Goal: Task Accomplishment & Management: Complete application form

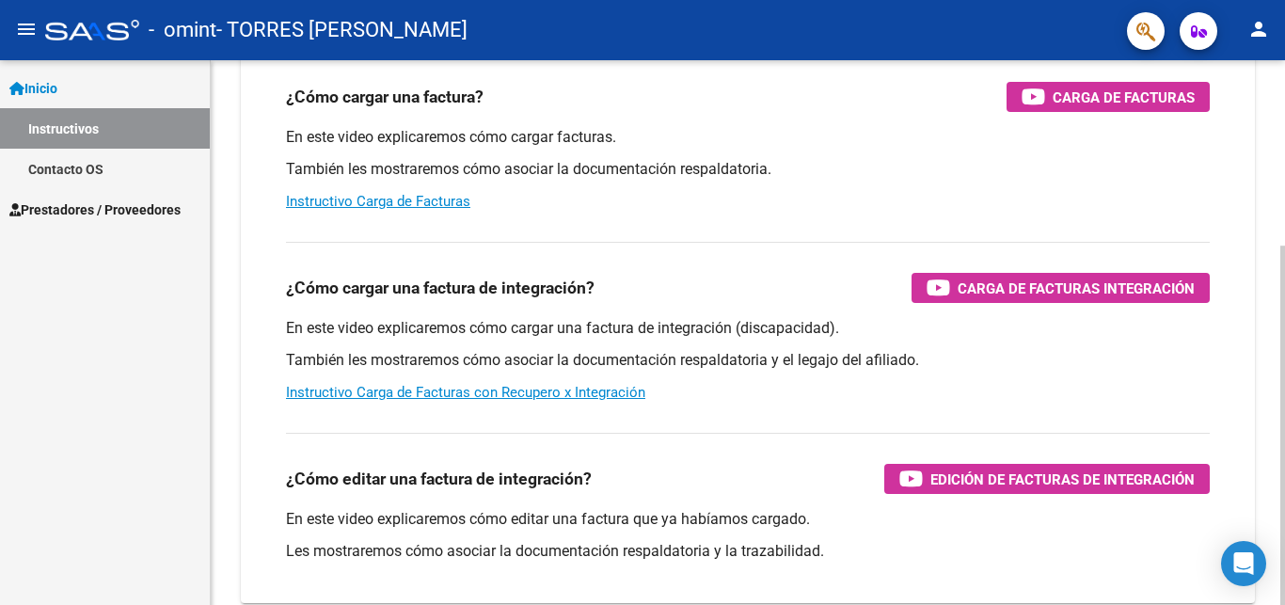
scroll to position [281, 0]
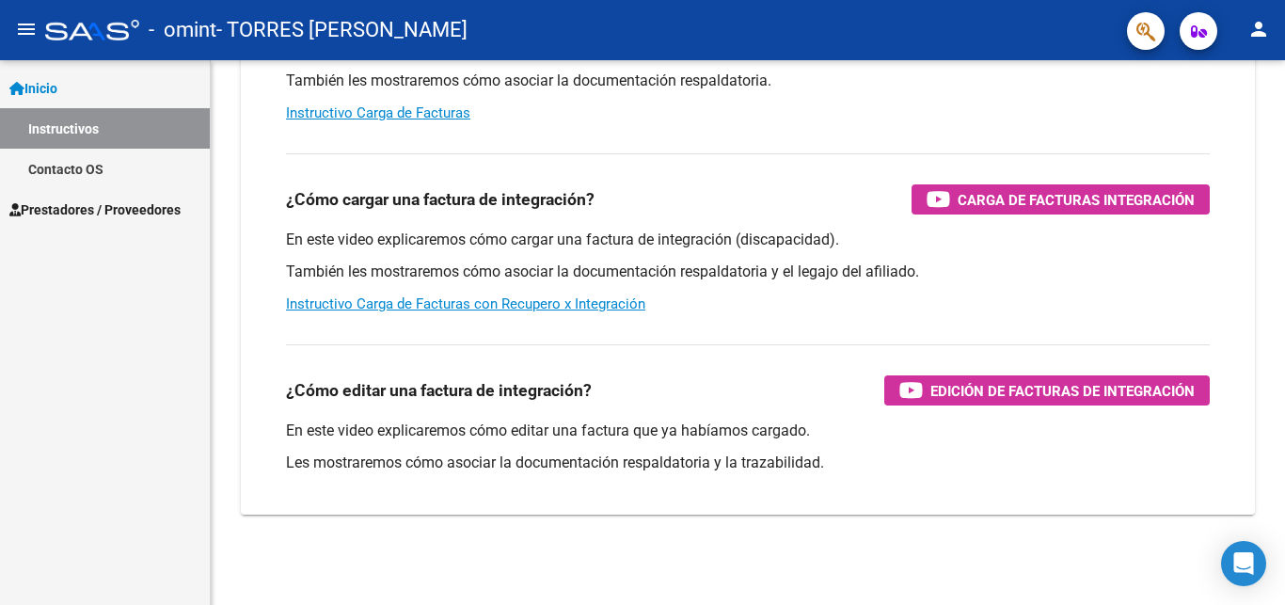
click at [80, 211] on span "Prestadores / Proveedores" at bounding box center [94, 209] width 171 height 21
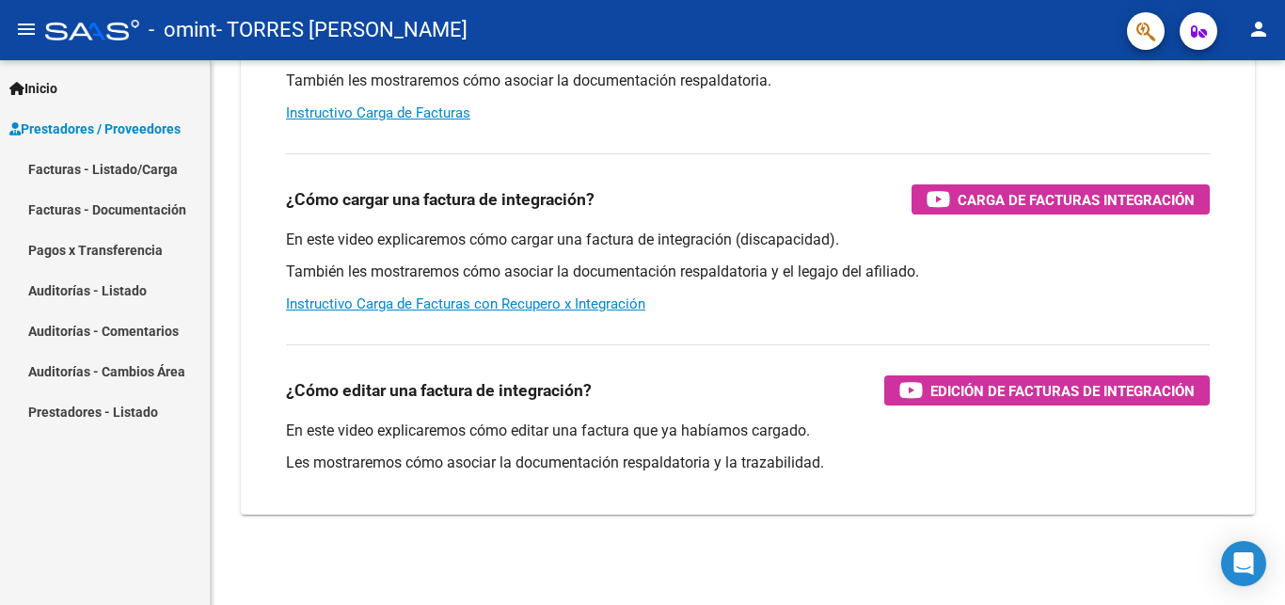
click at [116, 179] on link "Facturas - Listado/Carga" at bounding box center [105, 169] width 210 height 40
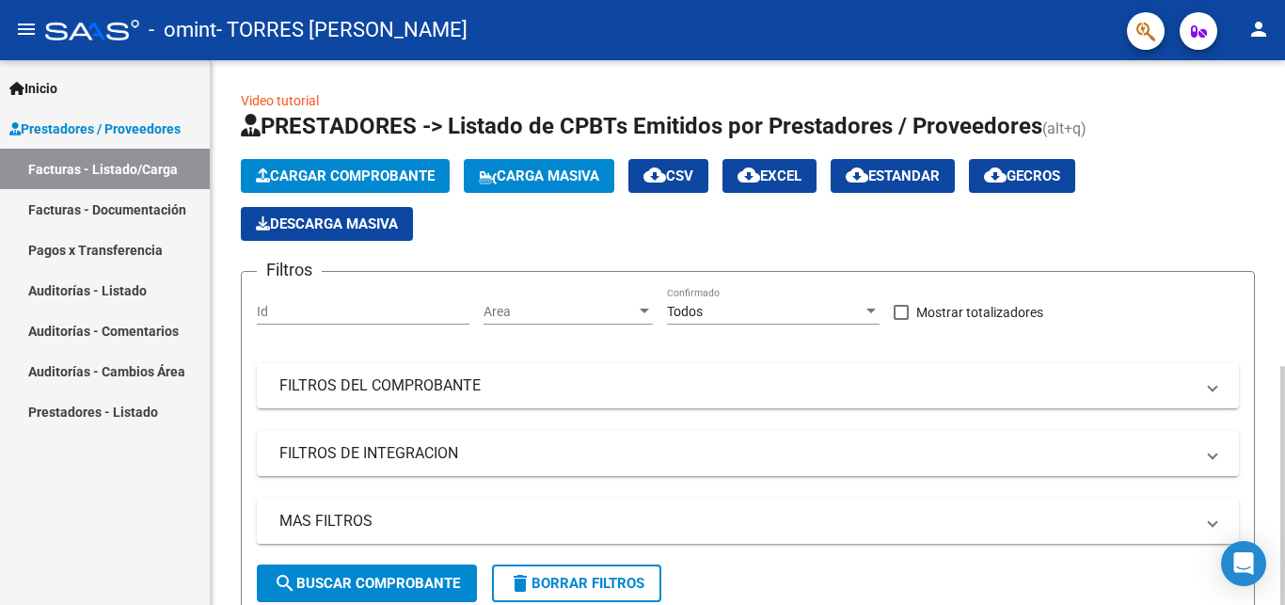
click at [376, 182] on span "Cargar Comprobante" at bounding box center [345, 176] width 179 height 17
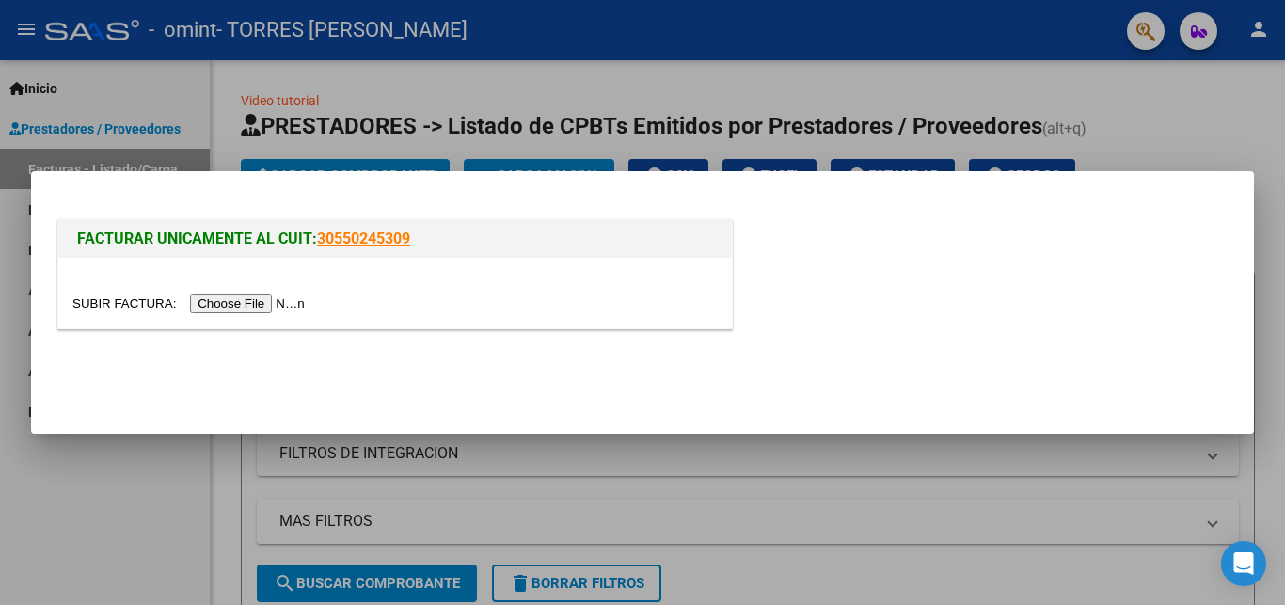
click at [131, 299] on input "file" at bounding box center [191, 304] width 238 height 20
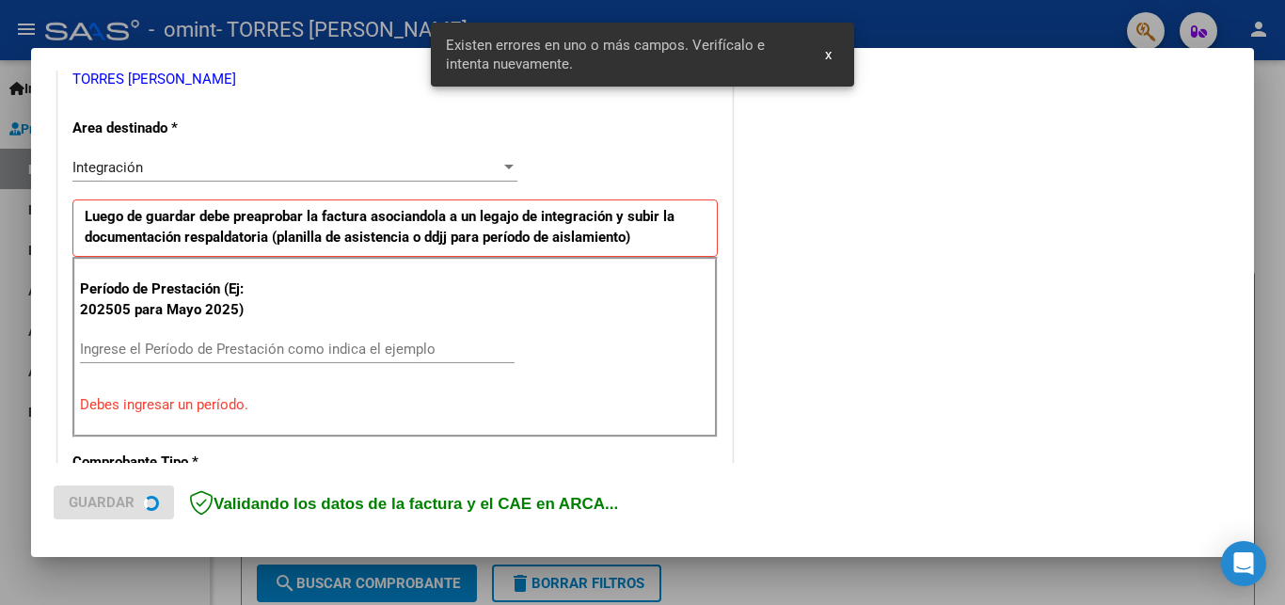
scroll to position [405, 0]
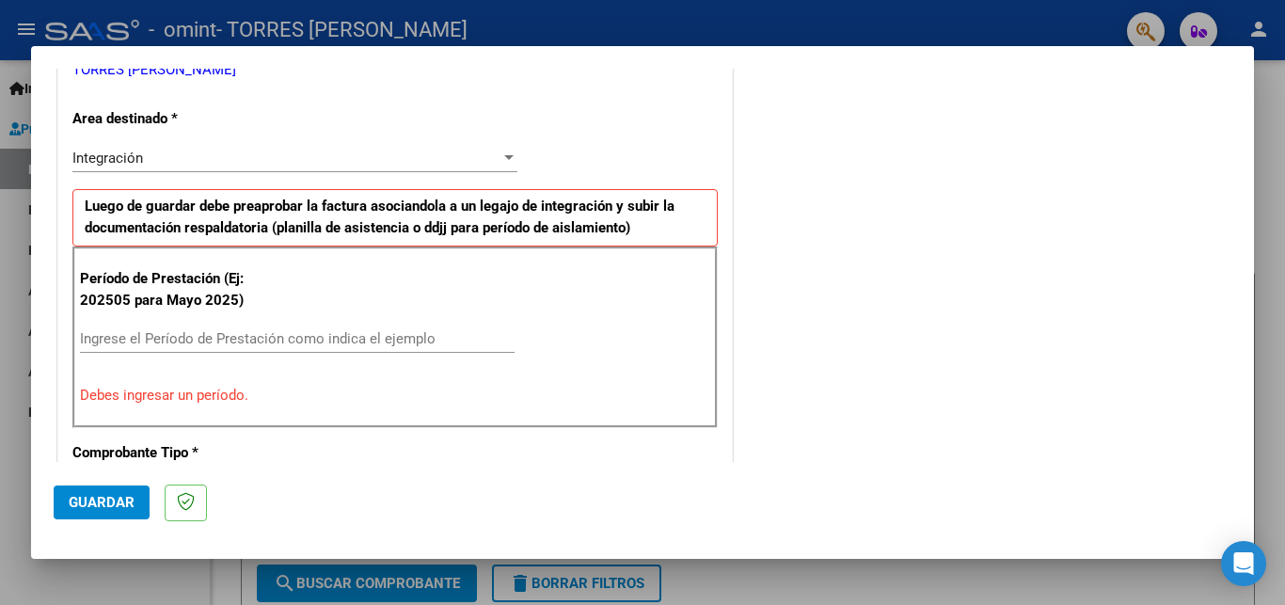
click at [286, 363] on div "Ingrese el Período de Prestación como indica el ejemplo" at bounding box center [297, 348] width 435 height 46
click at [294, 341] on input "Ingrese el Período de Prestación como indica el ejemplo" at bounding box center [297, 338] width 435 height 17
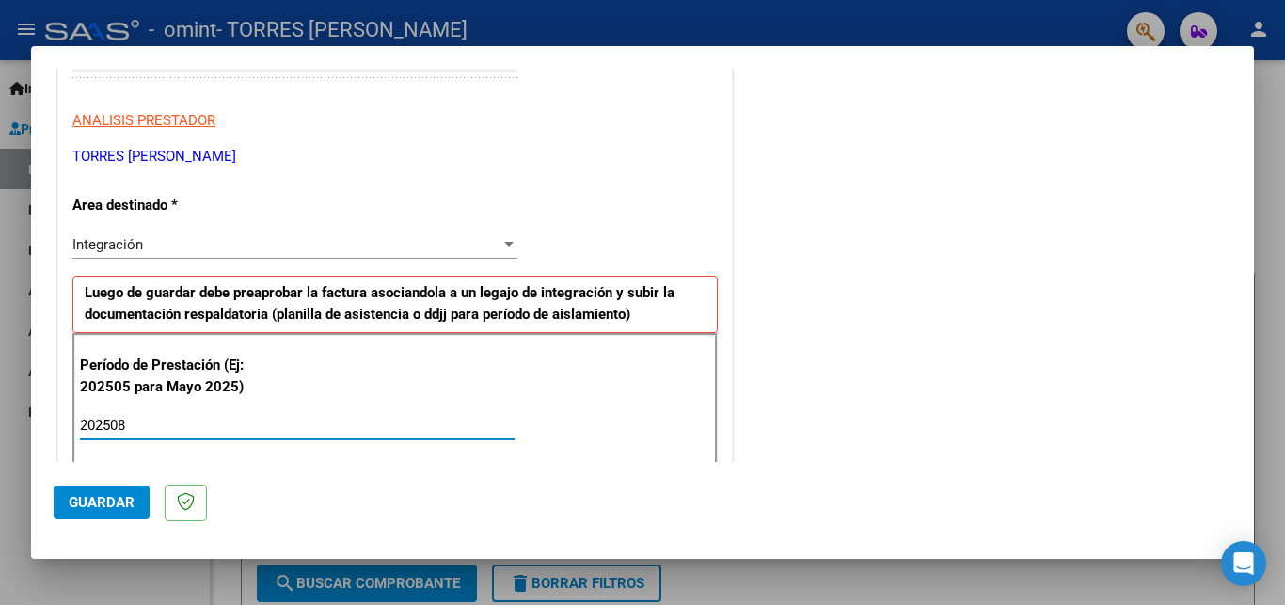
scroll to position [303, 0]
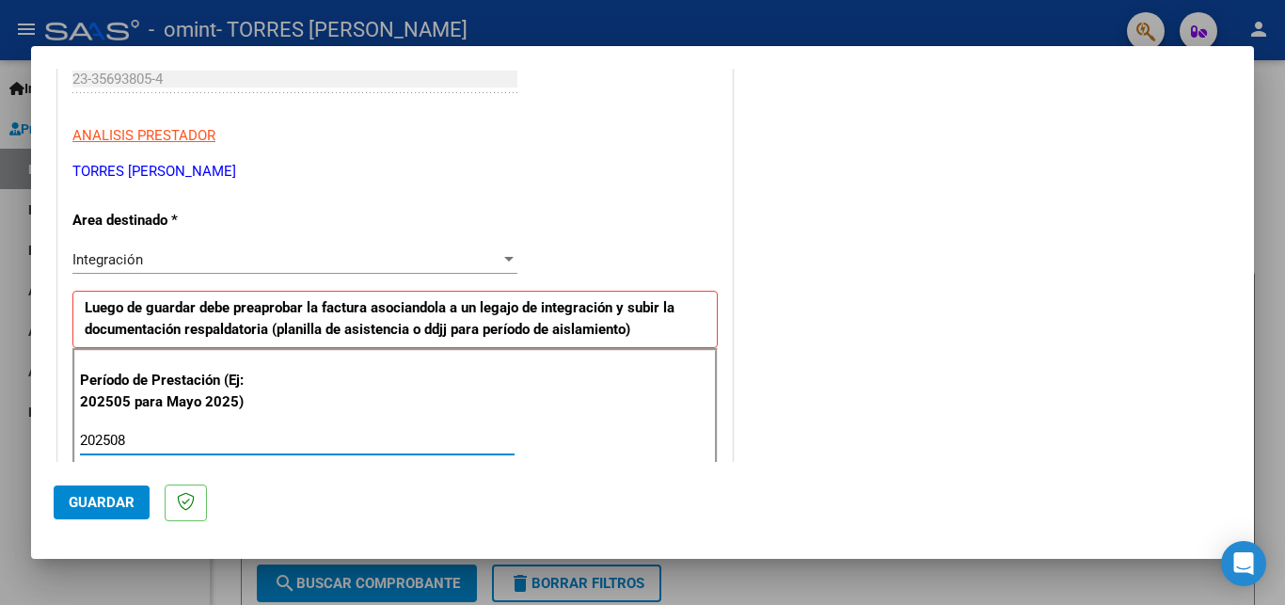
type input "202508"
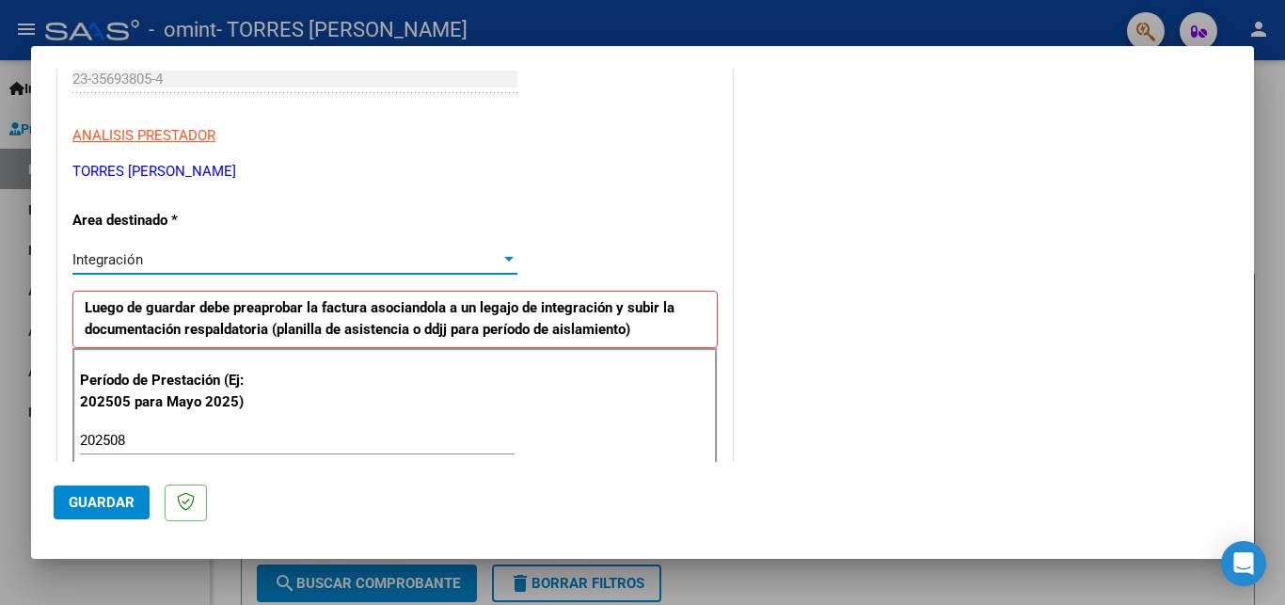
click at [179, 251] on div "Integración" at bounding box center [286, 259] width 428 height 17
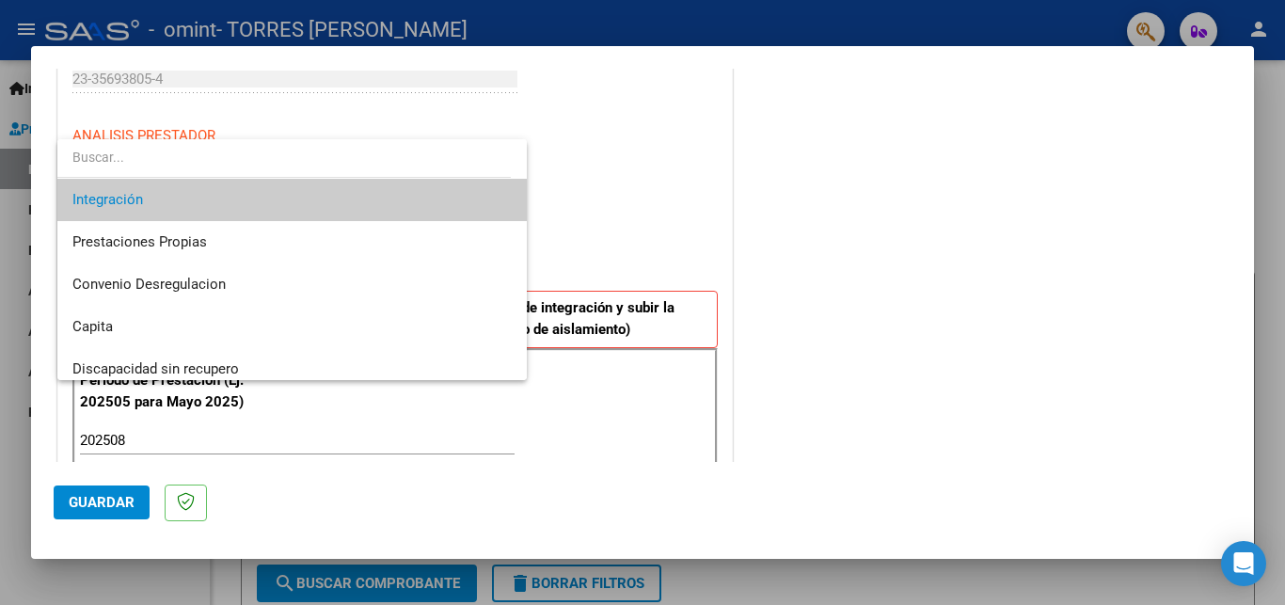
scroll to position [140, 0]
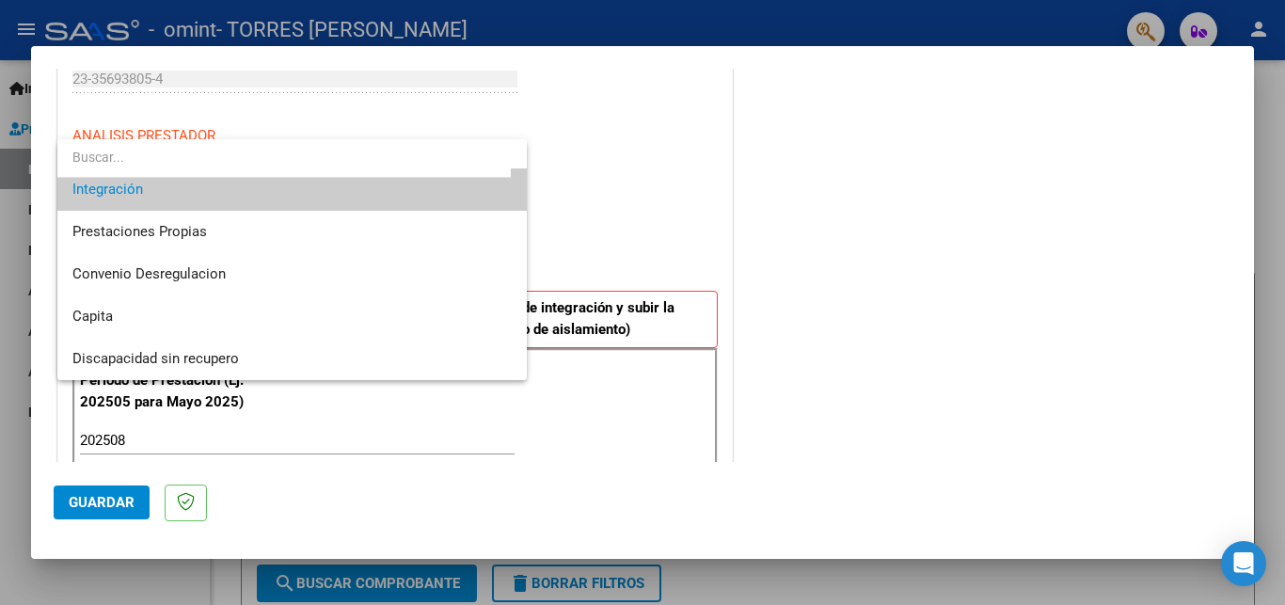
click at [180, 195] on span "Integración" at bounding box center [291, 189] width 439 height 42
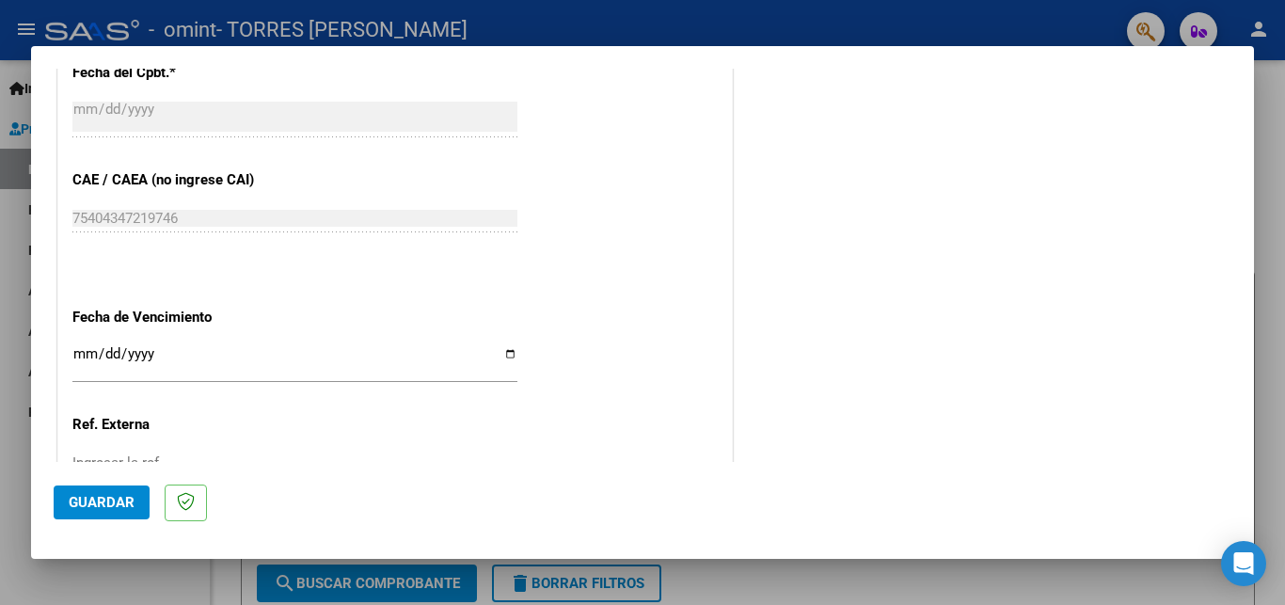
scroll to position [1240, 0]
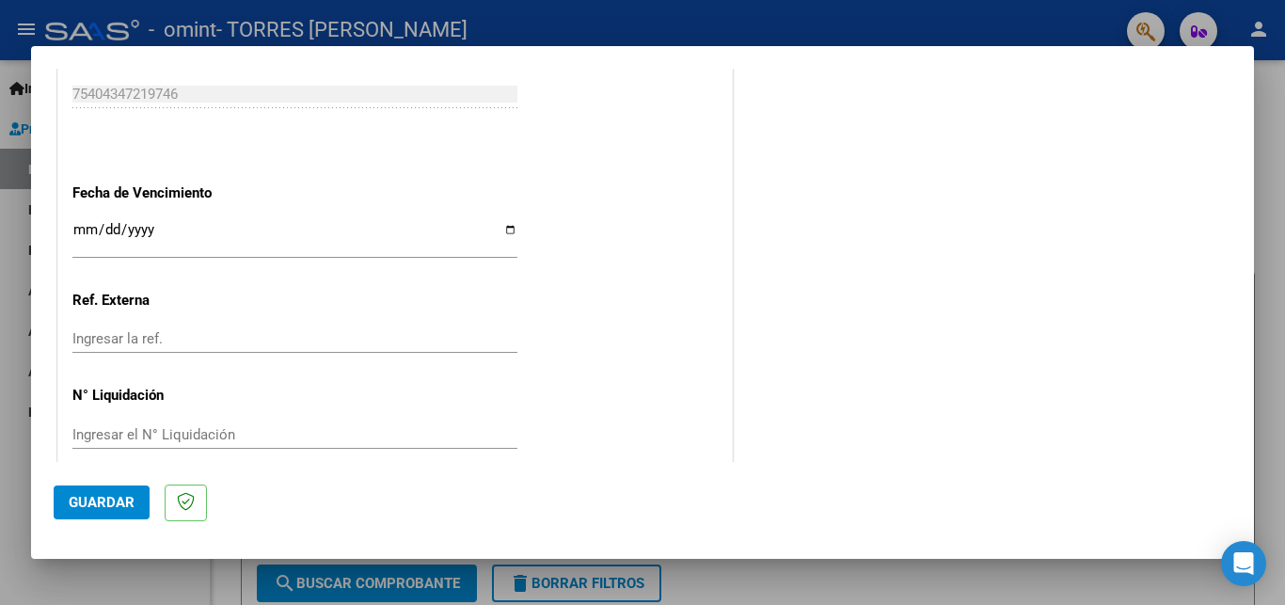
click at [132, 494] on button "Guardar" at bounding box center [102, 503] width 96 height 34
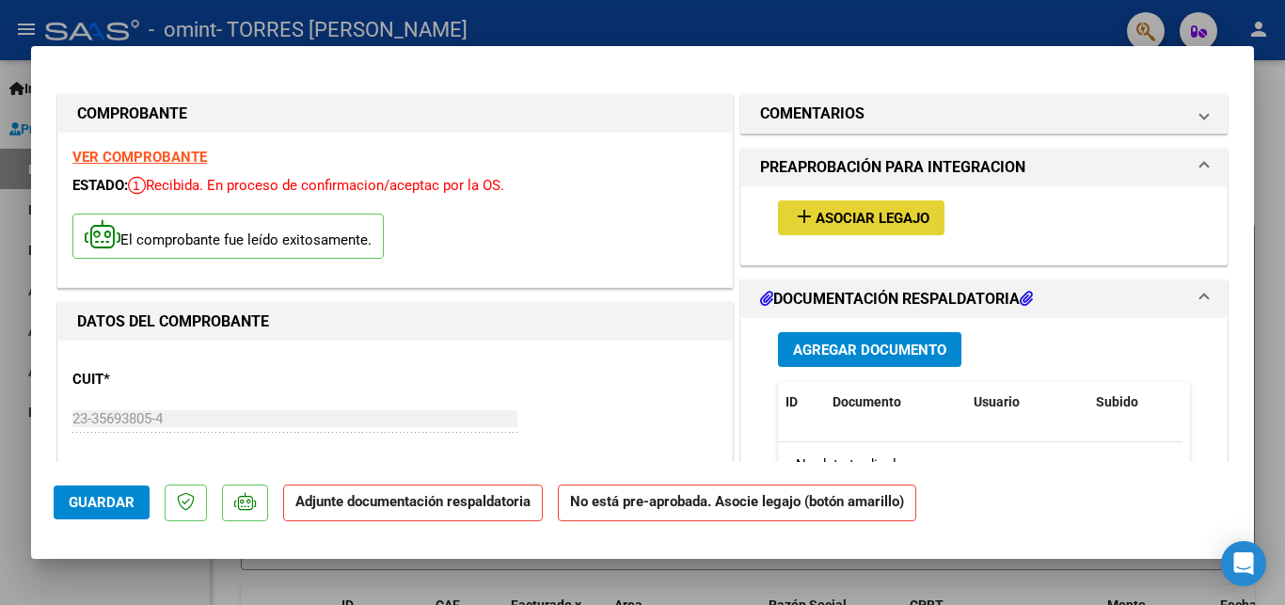
click at [820, 221] on span "Asociar Legajo" at bounding box center [873, 218] width 114 height 17
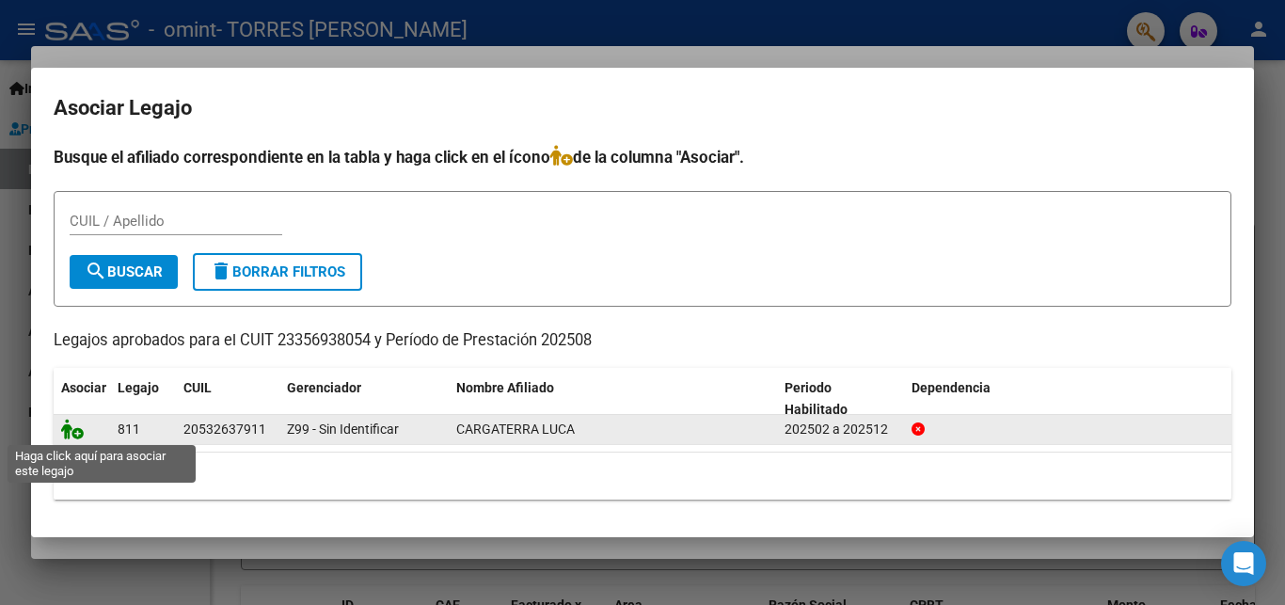
click at [67, 423] on icon at bounding box center [72, 429] width 23 height 21
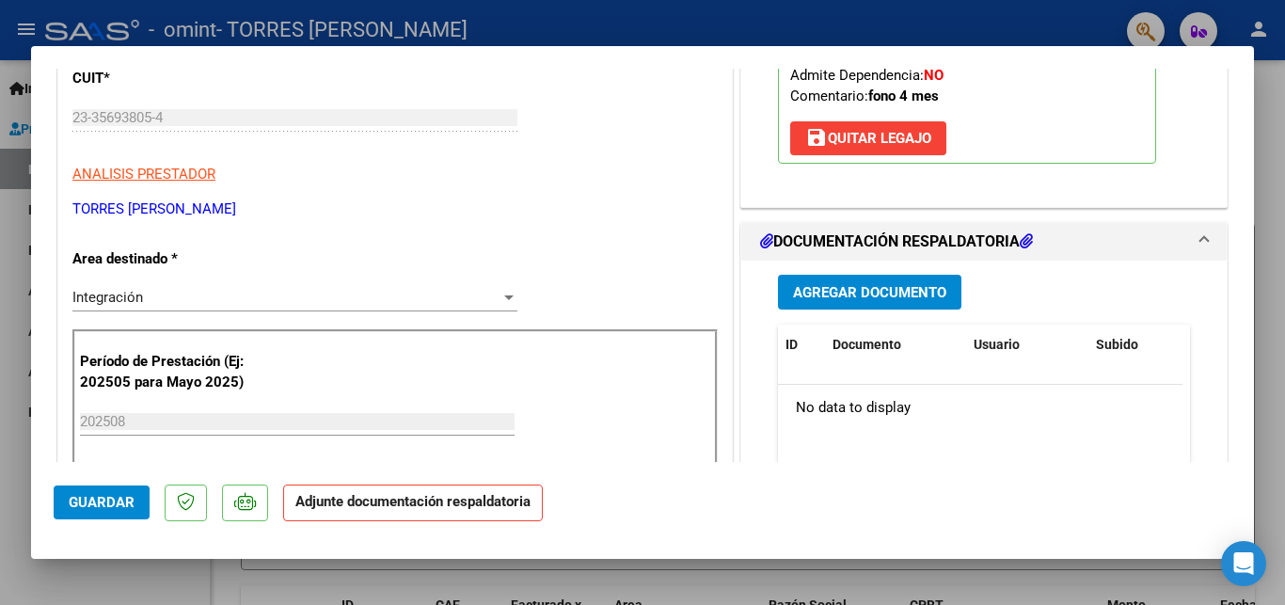
scroll to position [305, 0]
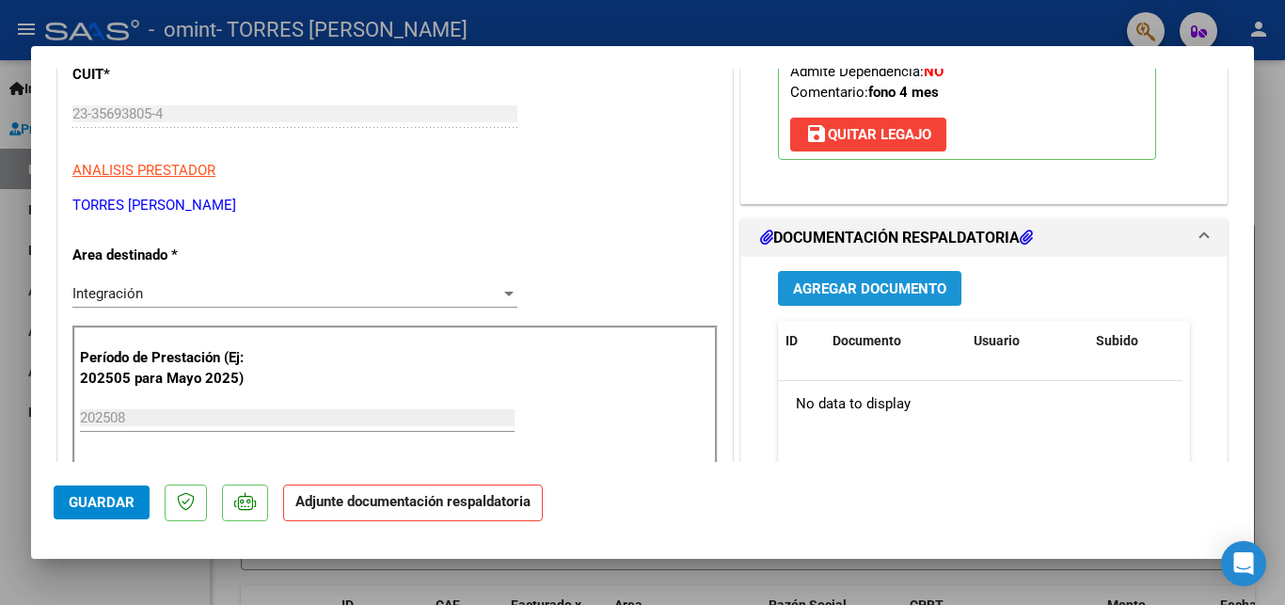
click at [902, 296] on button "Agregar Documento" at bounding box center [870, 288] width 184 height 35
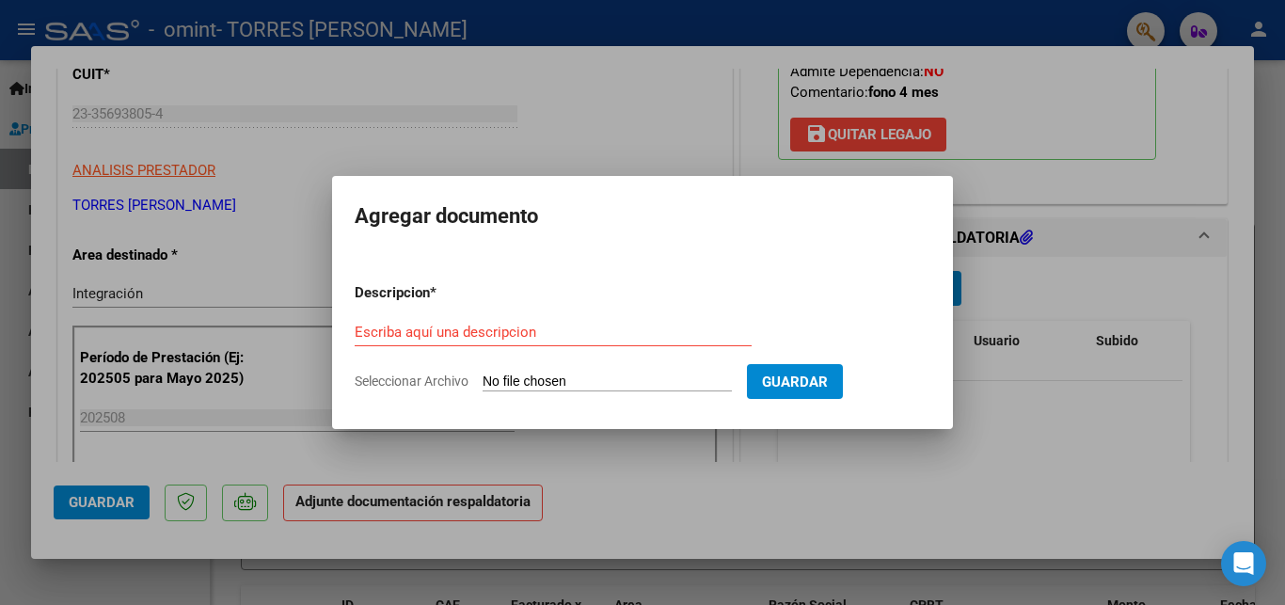
click at [553, 387] on input "Seleccionar Archivo" at bounding box center [607, 383] width 249 height 18
type input "C:\fakepath\AS-FONO-Cargaterra Luca- [DATE]_Parte2.pdf"
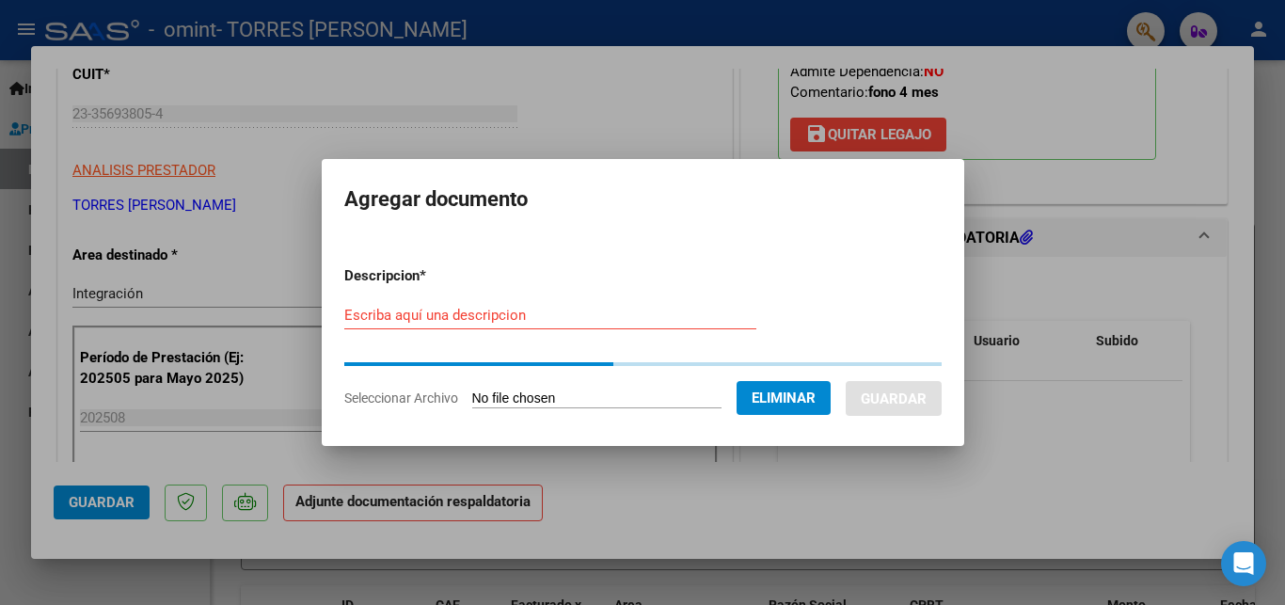
click at [425, 304] on form "Descripcion * Escriba aquí una descripcion Seleccionar Archivo Eliminar Guardar" at bounding box center [643, 336] width 598 height 171
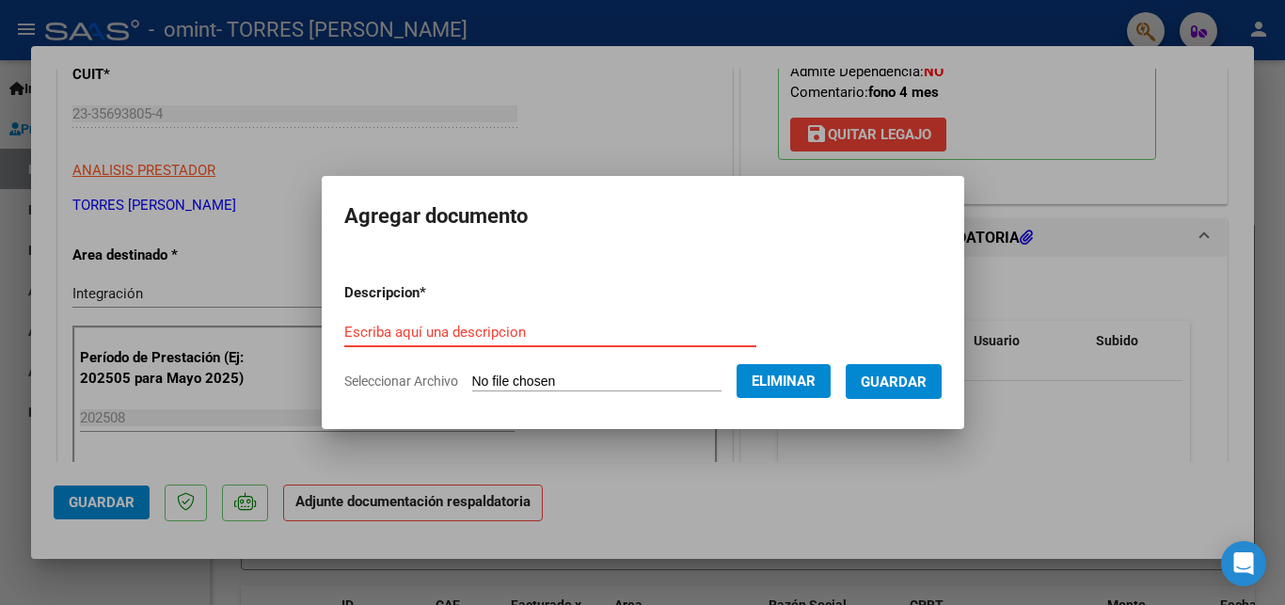
click at [432, 329] on input "Escriba aquí una descripcion" at bounding box center [550, 332] width 412 height 17
type input "Hola, se envia la factura con la correción. [GEOGRAPHIC_DATA]"
click at [927, 385] on span "Guardar" at bounding box center [894, 382] width 66 height 17
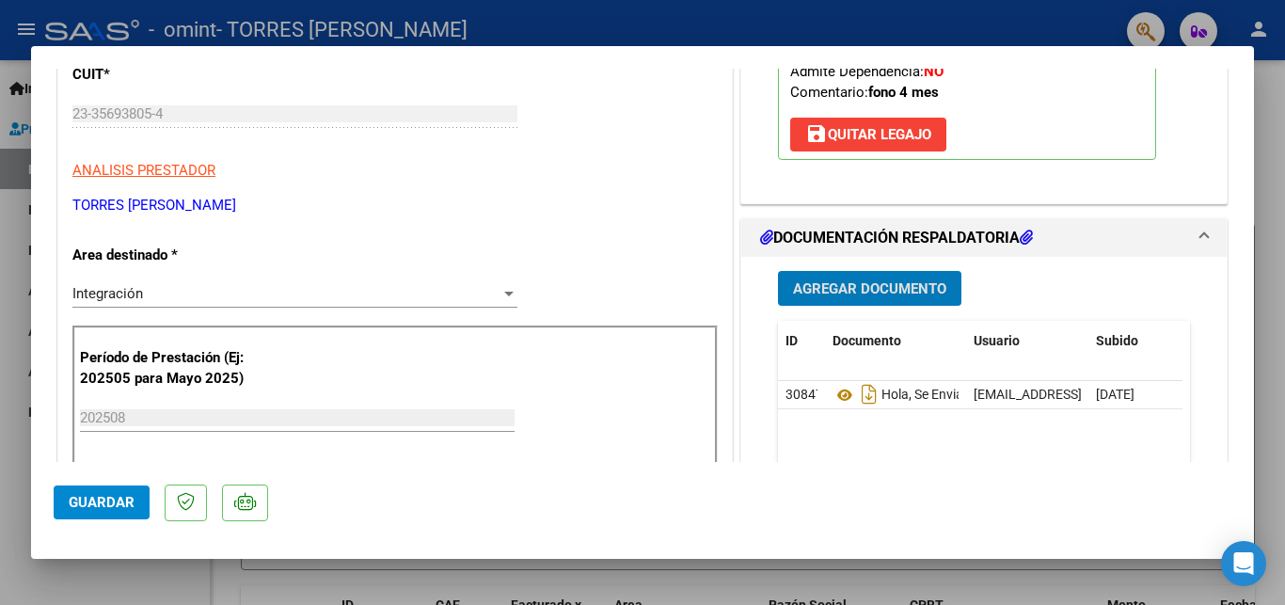
click at [105, 509] on span "Guardar" at bounding box center [102, 502] width 66 height 17
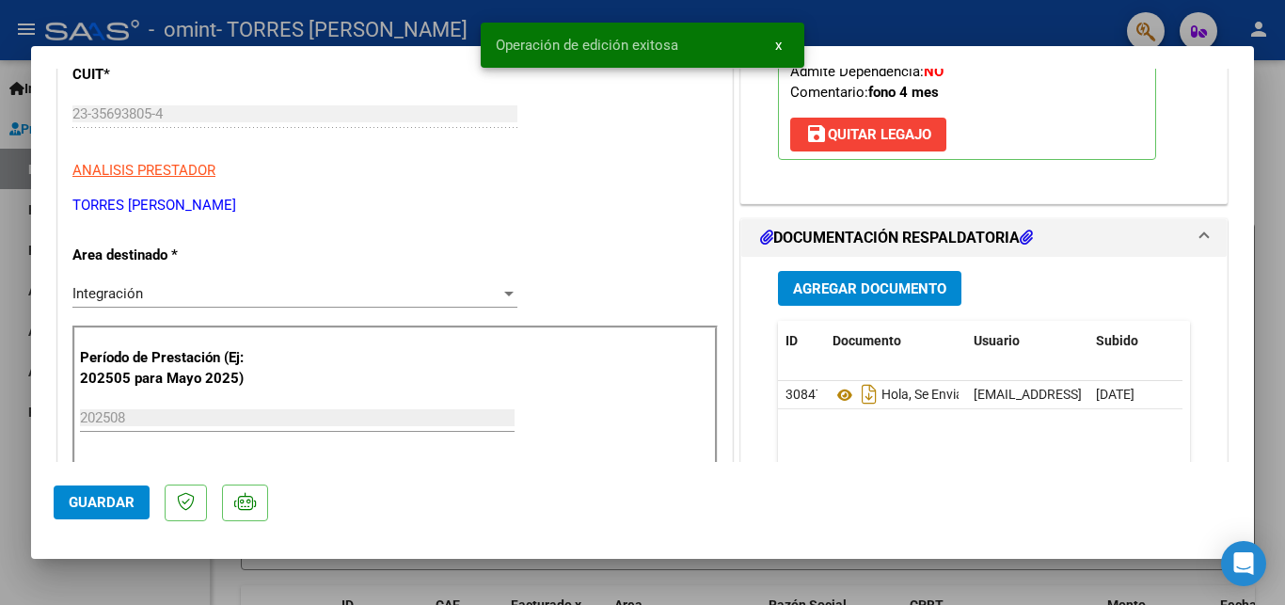
click at [781, 43] on span "x" at bounding box center [778, 45] width 7 height 17
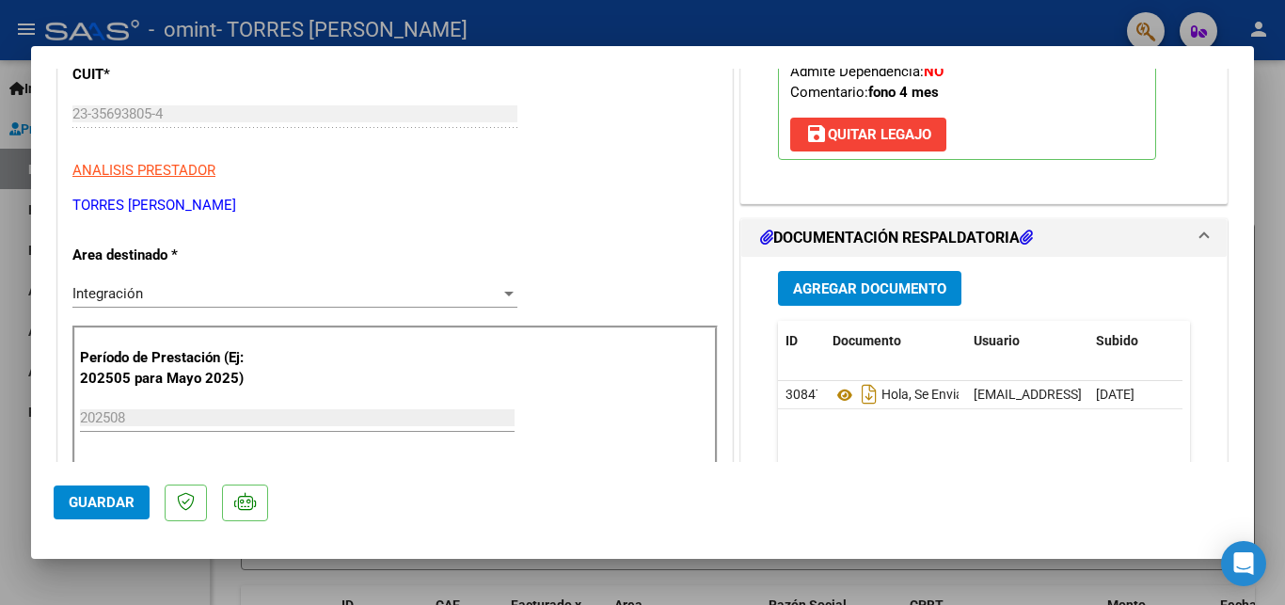
click at [809, 21] on div at bounding box center [642, 302] width 1285 height 605
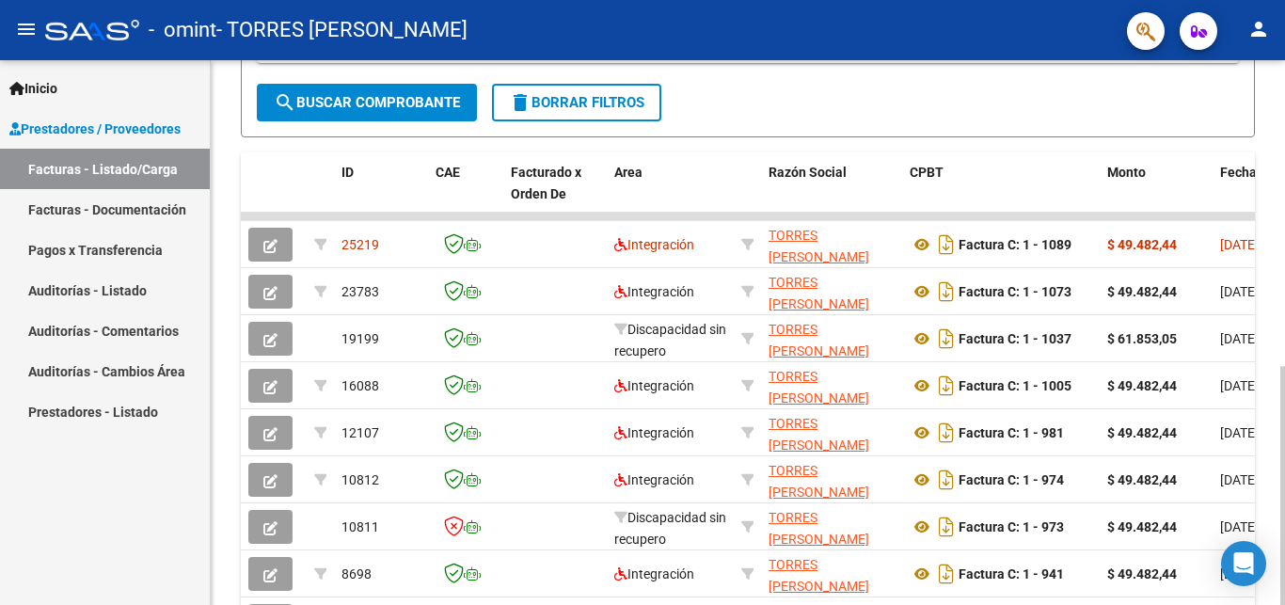
scroll to position [480, 0]
